Goal: Task Accomplishment & Management: Complete application form

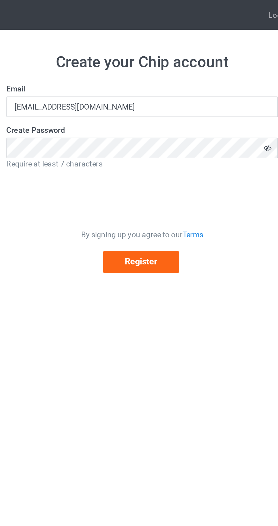
click at [203, 78] on icon at bounding box center [204, 77] width 10 height 10
click at [150, 137] on button "Register" at bounding box center [138, 137] width 40 height 12
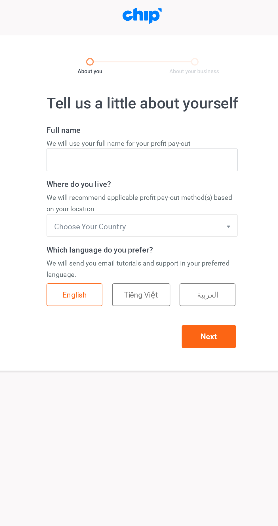
type input "MD RABBE Hossain"
